Goal: Task Accomplishment & Management: Complete application form

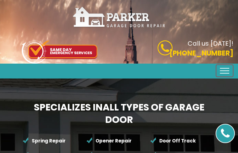
type input "EsvHhODGAqbNOAHV"
type input "2115363410"
type input "[EMAIL_ADDRESS][DOMAIN_NAME]"
type input "bjPgyKcBfOiSMSL"
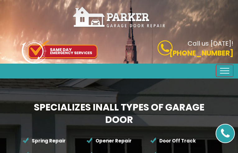
type input "GsAdMOLcyTFhvtYN"
type input "8083897532"
type input "[EMAIL_ADDRESS][DOMAIN_NAME]"
type input "pxKrdGAsjhx"
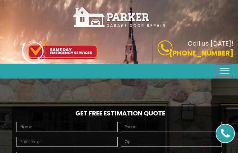
type input "iNYoqtnEEniMA"
type input "7265592174"
type input "[EMAIL_ADDRESS][DOMAIN_NAME]"
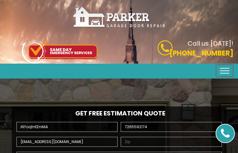
type input "izZADWxzG"
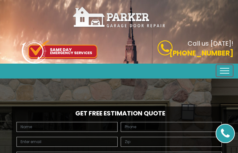
type input "ijdtVQmYFKVLw"
type input "3422820056"
type input "[EMAIL_ADDRESS][DOMAIN_NAME]"
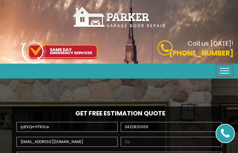
type input "xqcTWgamHZ"
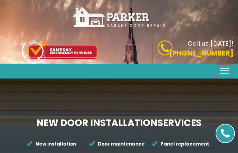
type input "tybtLKoIAefRuNjz"
type input "9493912447"
type input "[EMAIL_ADDRESS][DOMAIN_NAME]"
type input "JVDZwyXgcKLm"
